Goal: Task Accomplishment & Management: Complete application form

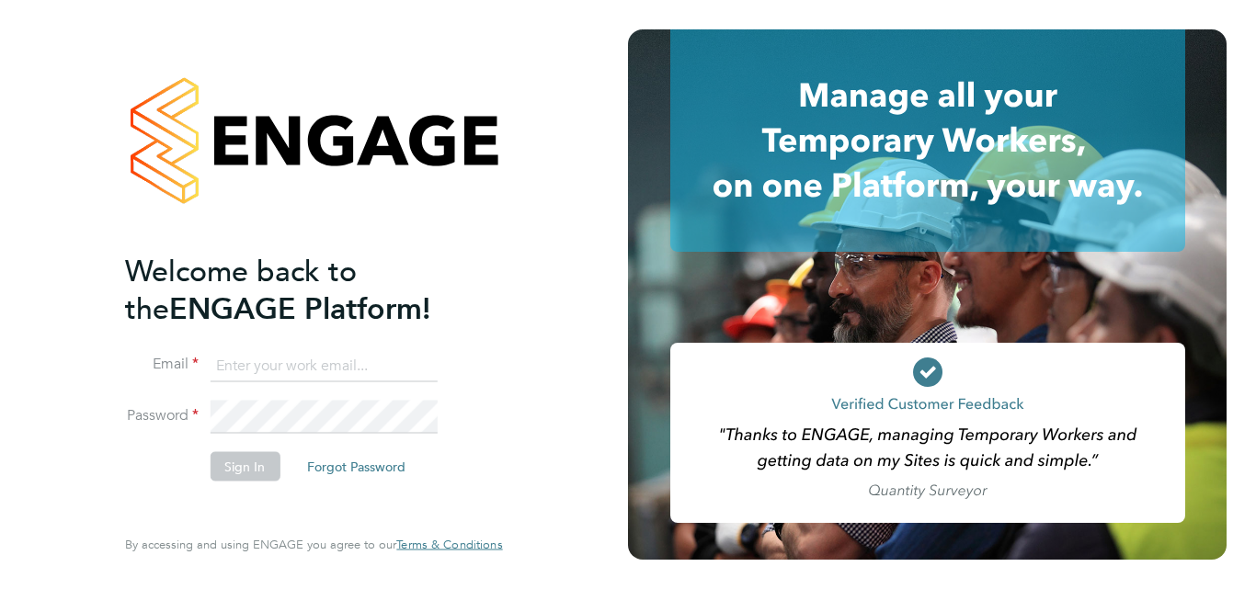
type input "[EMAIL_ADDRESS][DOMAIN_NAME]"
click at [253, 473] on button "Sign In" at bounding box center [245, 465] width 70 height 29
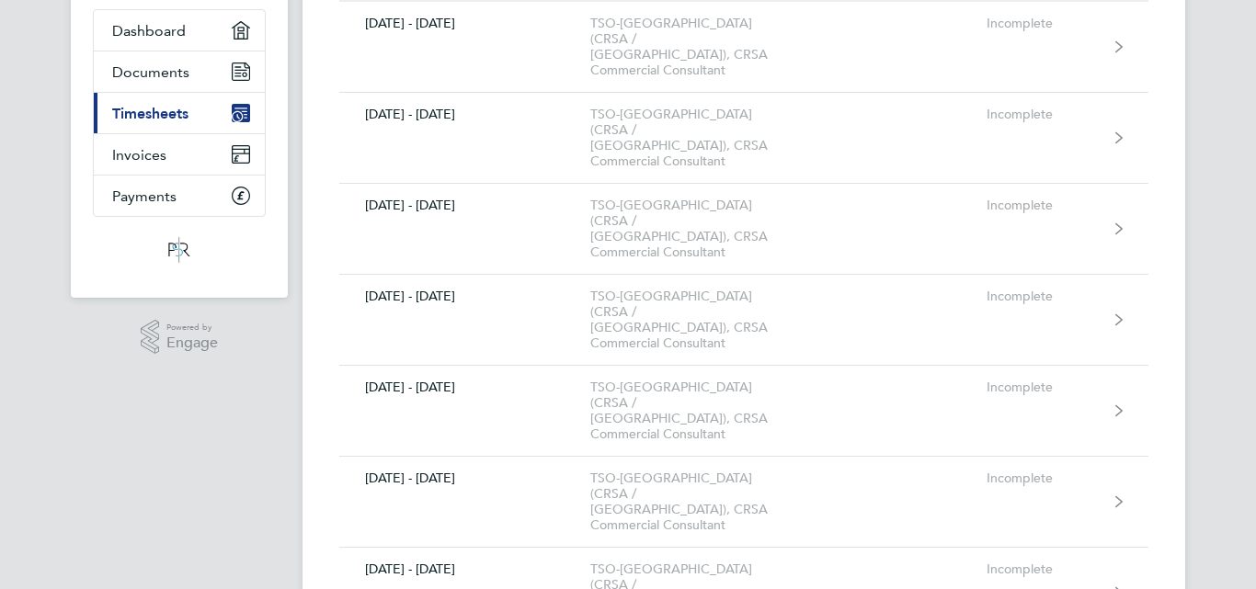
scroll to position [460, 0]
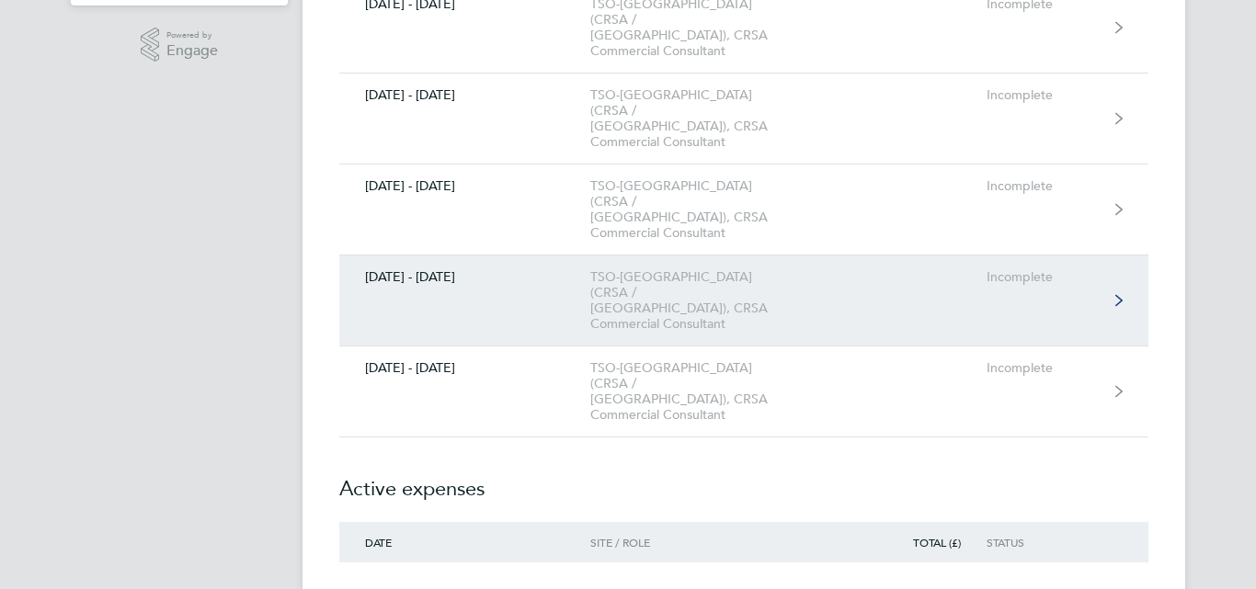
click at [570, 256] on link "23 - 29 Aug 2025 TSO-UK (CRSA / Aston Meteor Park), CRSA Commercial Consultant …" at bounding box center [743, 301] width 809 height 91
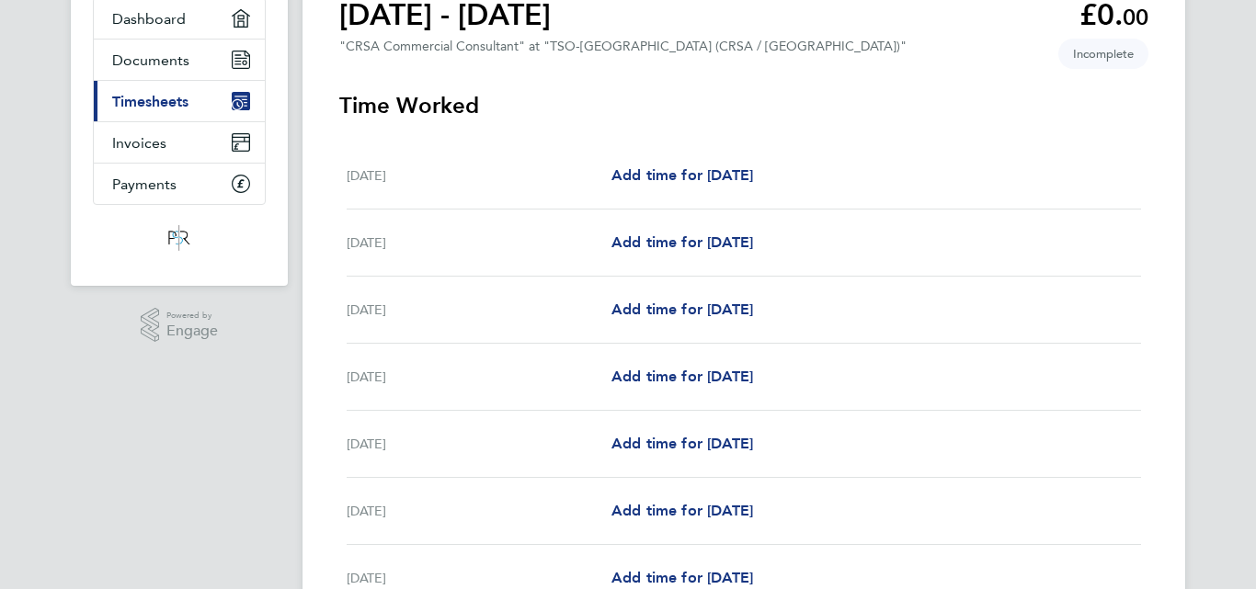
scroll to position [184, 0]
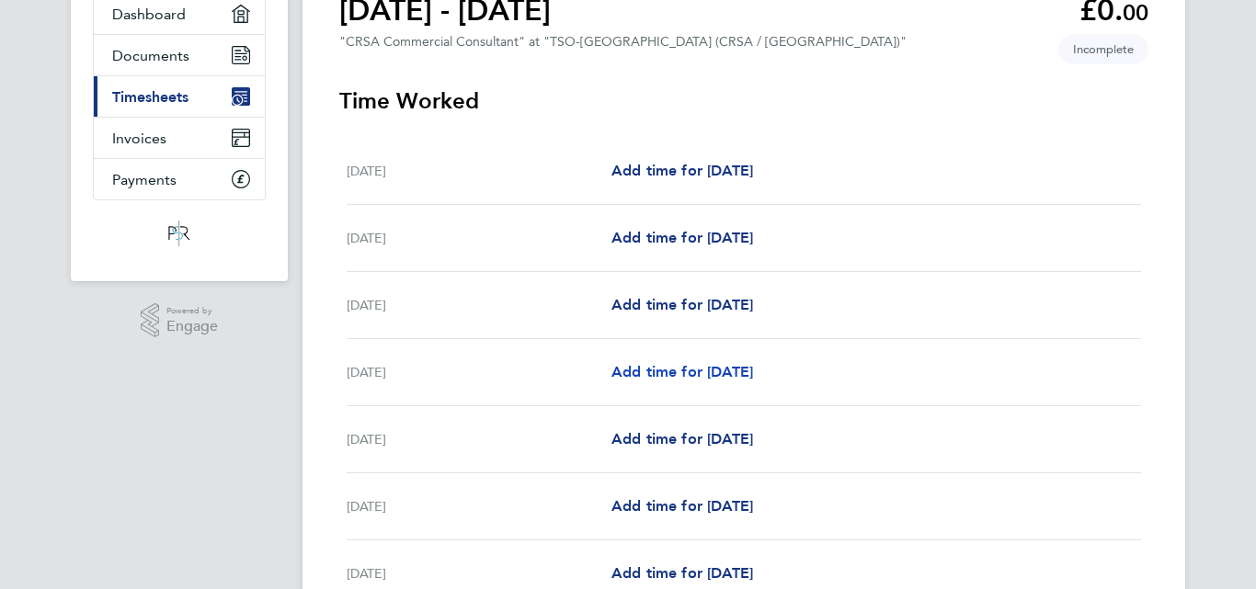
click at [665, 371] on span "Add time for Tue 26 Aug" at bounding box center [682, 371] width 142 height 17
select select "60"
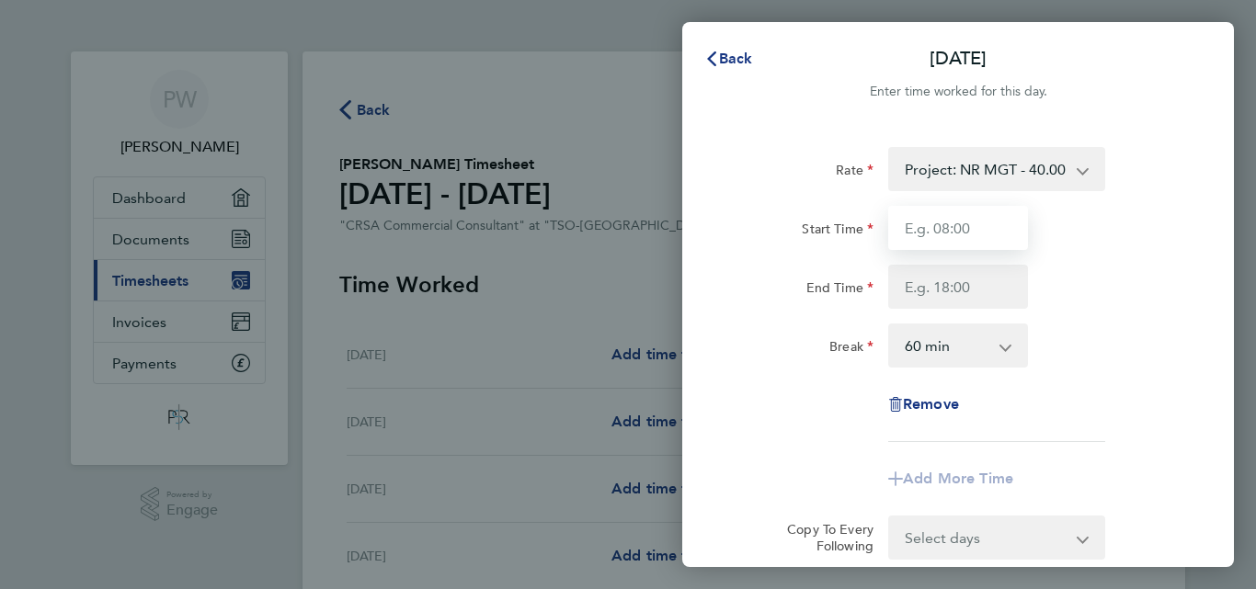
click at [967, 232] on input "Start Time" at bounding box center [958, 228] width 140 height 44
type input "08:00"
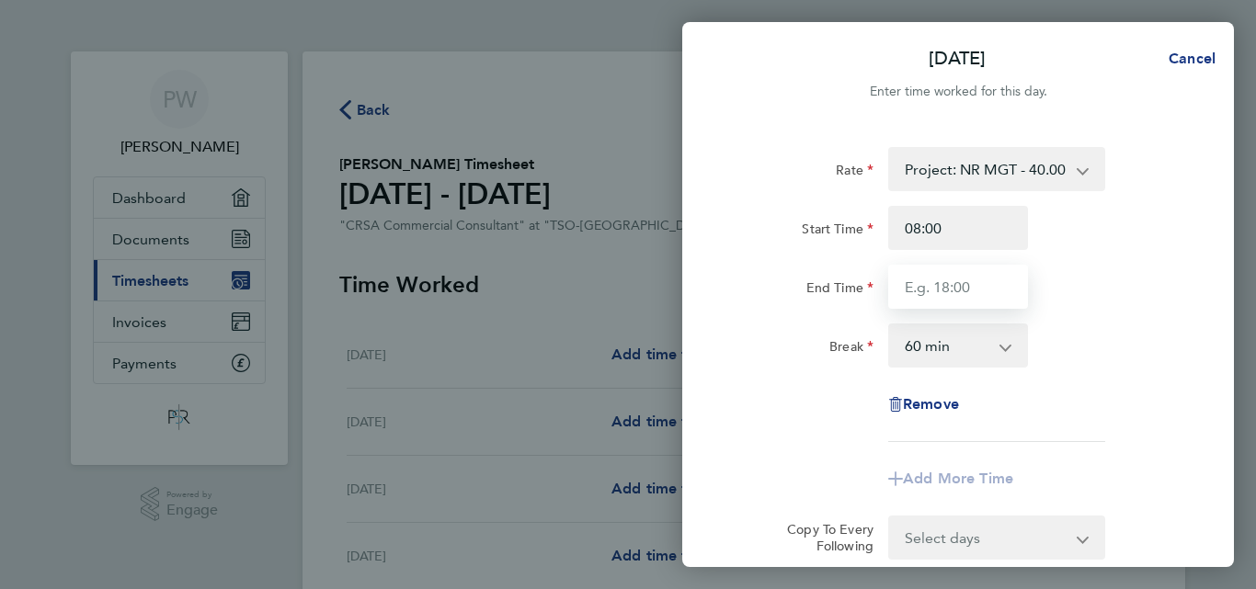
click at [954, 286] on input "End Time" at bounding box center [958, 287] width 140 height 44
type input "18:00"
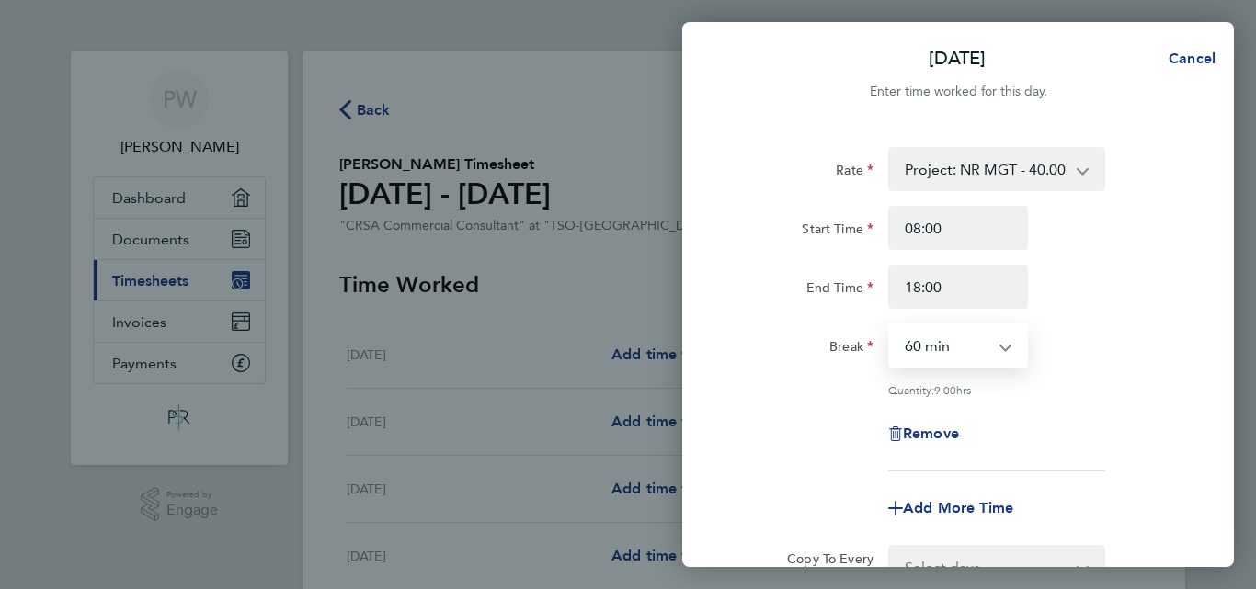
click at [960, 345] on select "0 min 15 min 30 min 45 min 60 min 75 min 90 min" at bounding box center [947, 345] width 114 height 40
select select "0"
click at [890, 325] on select "0 min 15 min 30 min 45 min 60 min 75 min 90 min" at bounding box center [947, 345] width 114 height 40
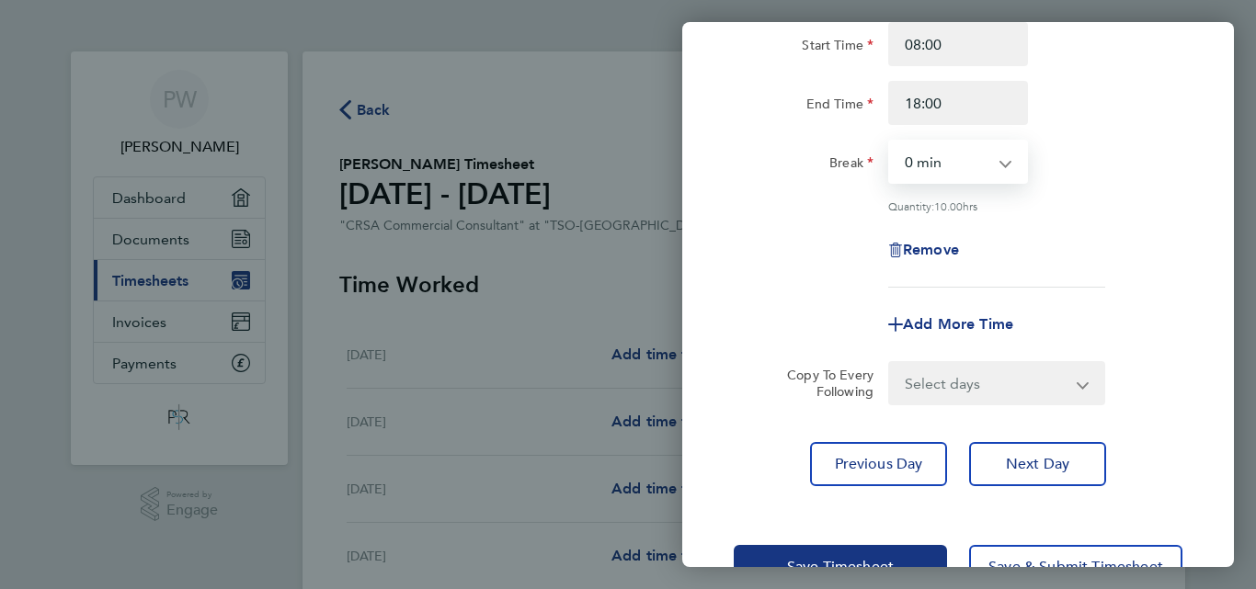
scroll to position [241, 0]
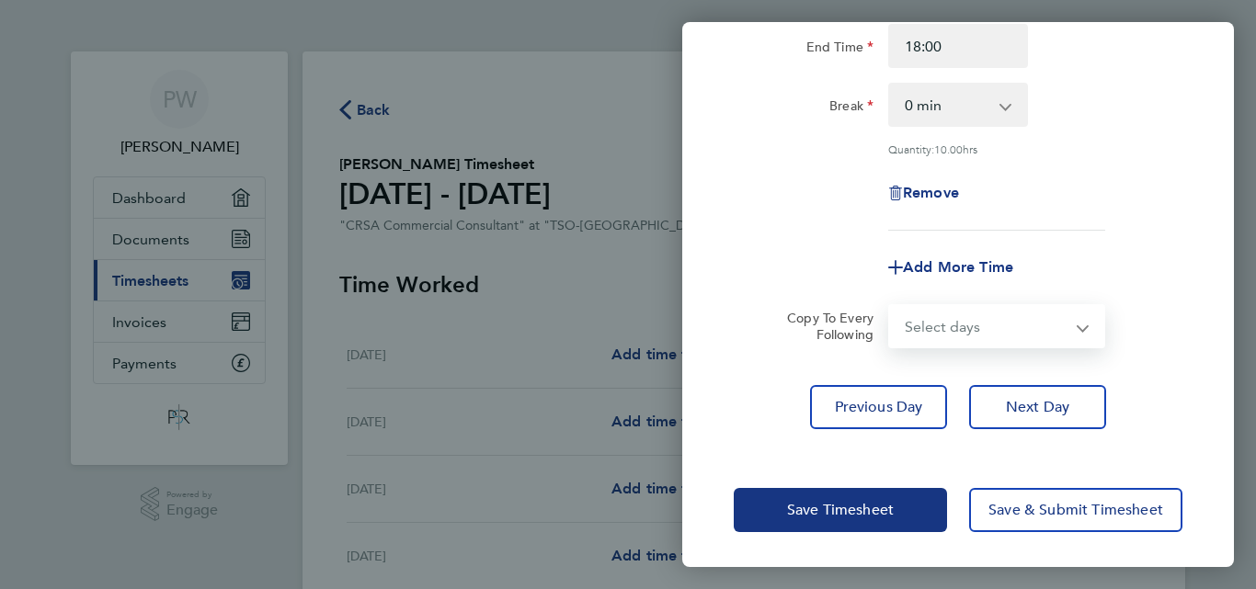
click at [927, 332] on select "Select days Day Wednesday Thursday Friday" at bounding box center [986, 326] width 193 height 40
select select "DAY"
click at [890, 306] on select "Select days Day Wednesday Thursday Friday" at bounding box center [986, 326] width 193 height 40
select select "2025-08-29"
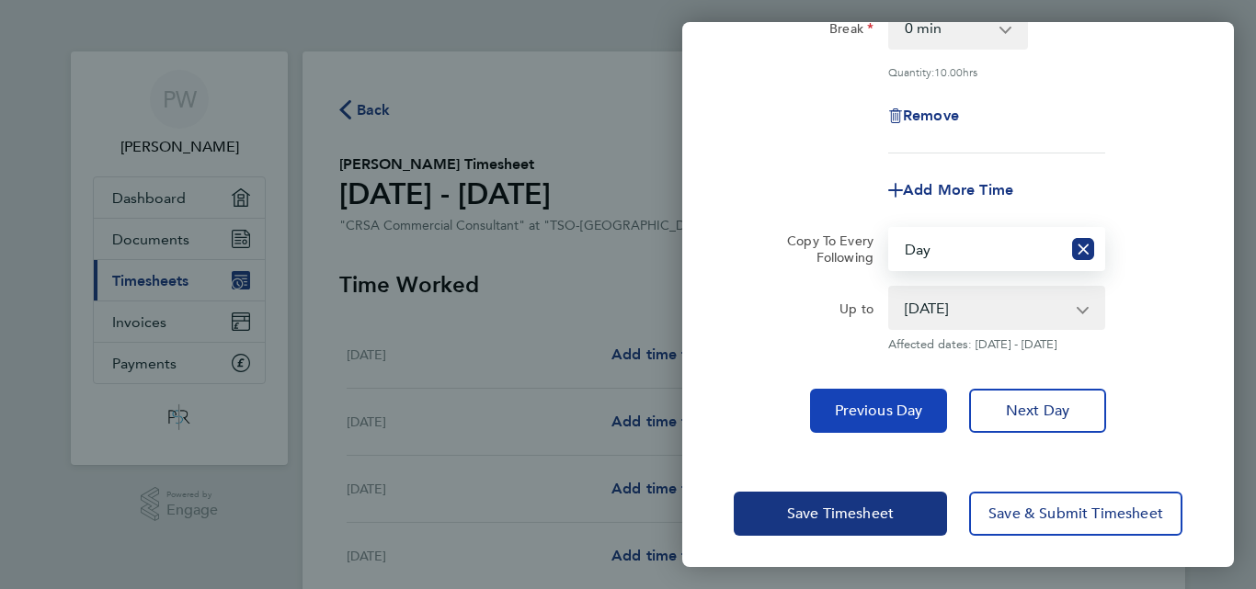
scroll to position [322, 0]
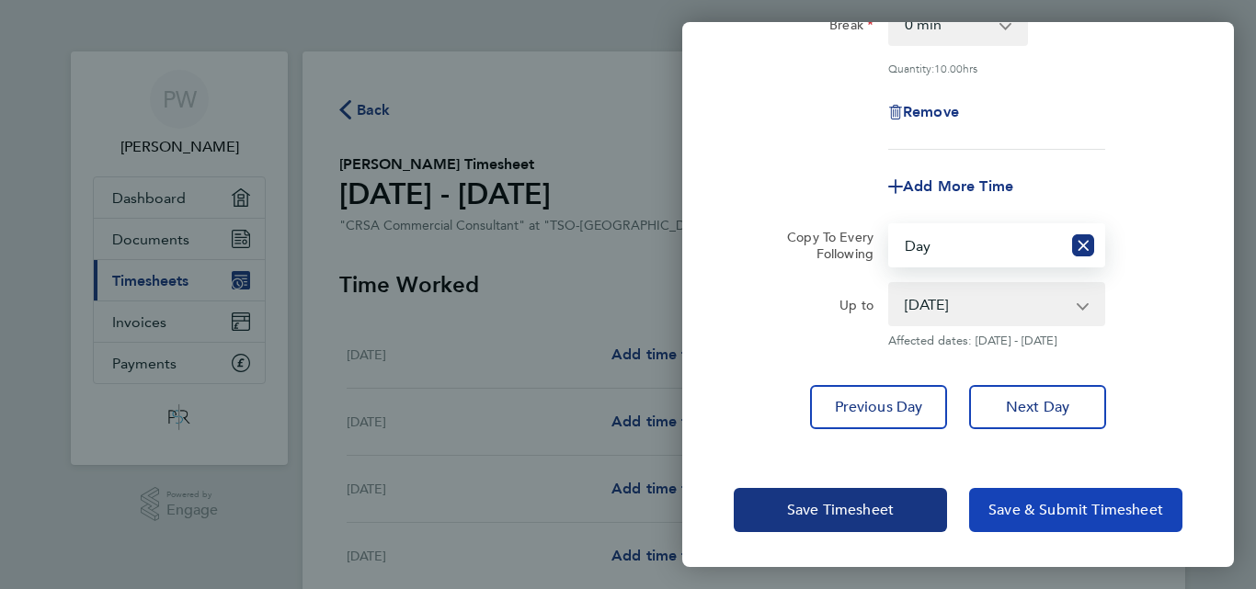
click at [1031, 523] on button "Save & Submit Timesheet" at bounding box center [1075, 510] width 213 height 44
